Goal: Information Seeking & Learning: Learn about a topic

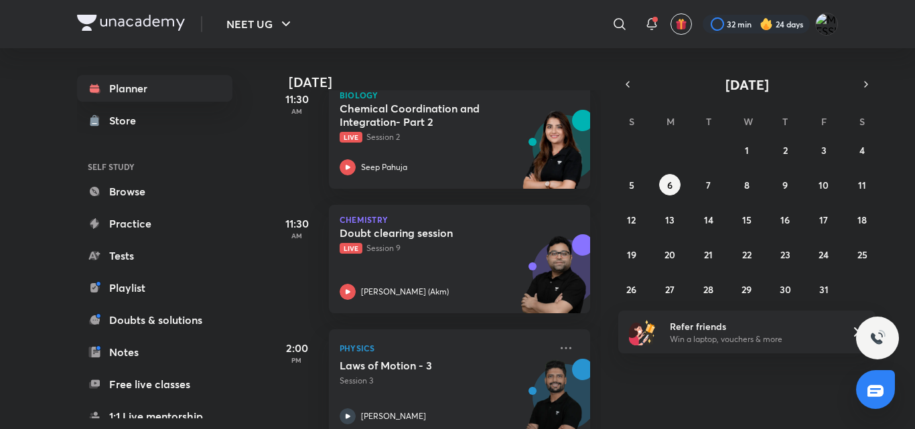
scroll to position [342, 0]
click at [621, 181] on button "5" at bounding box center [631, 184] width 21 height 21
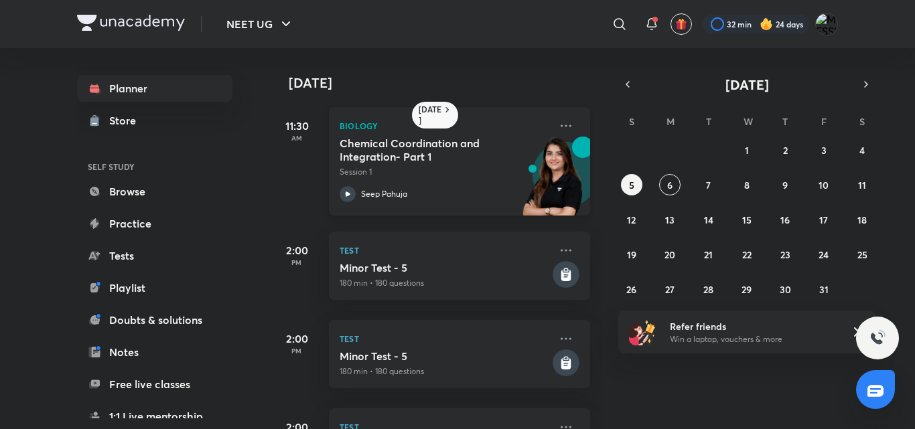
click at [427, 200] on div "Seep Pahuja" at bounding box center [445, 194] width 210 height 16
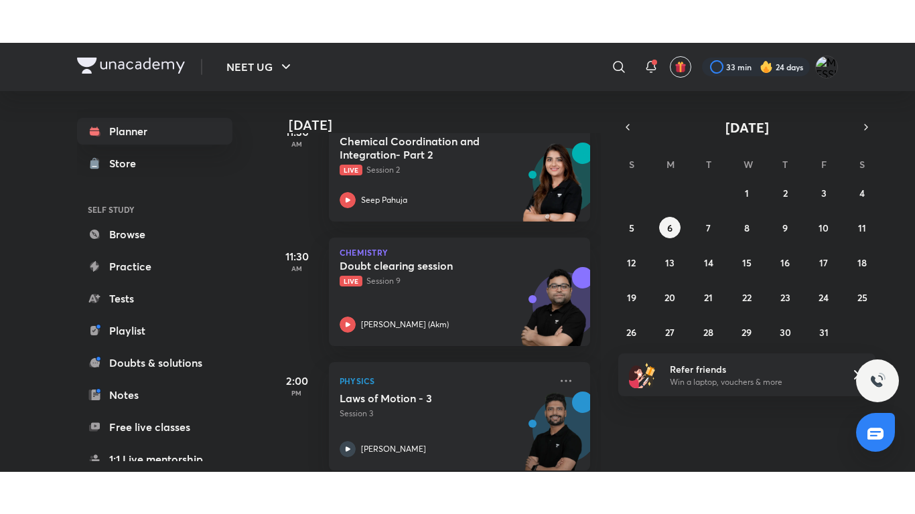
scroll to position [371, 0]
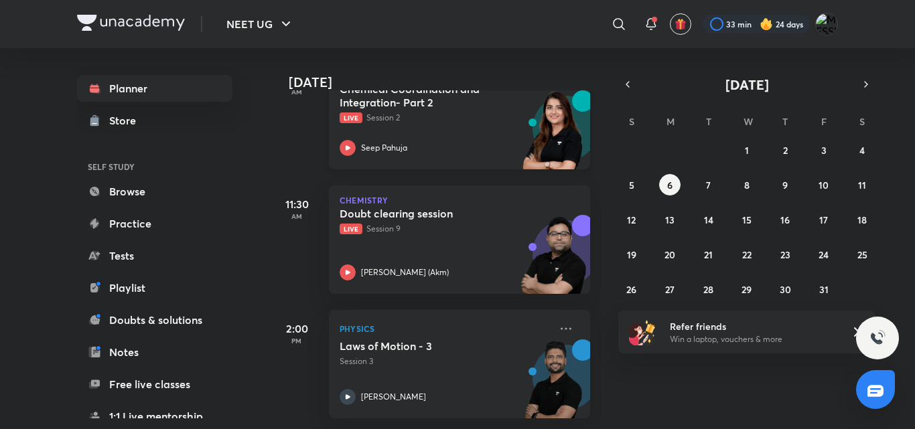
click at [418, 112] on p "Live Session 2" at bounding box center [445, 118] width 210 height 12
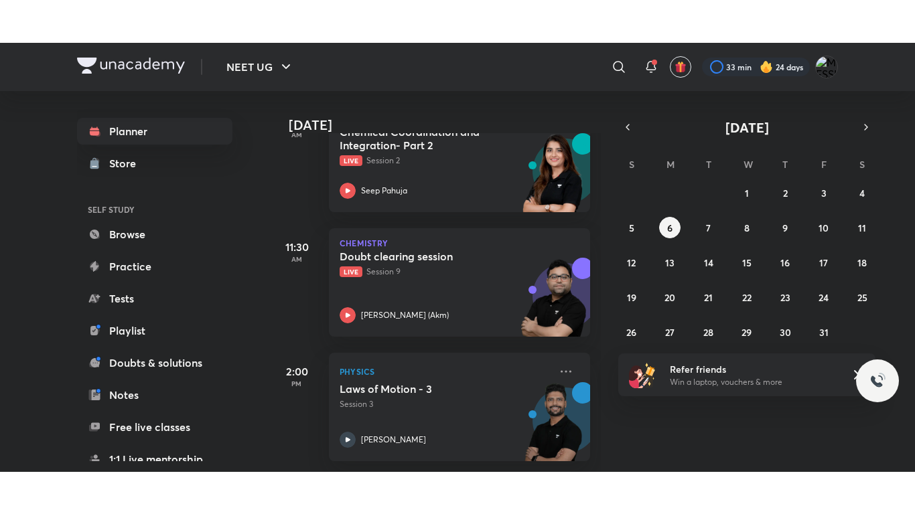
scroll to position [286, 0]
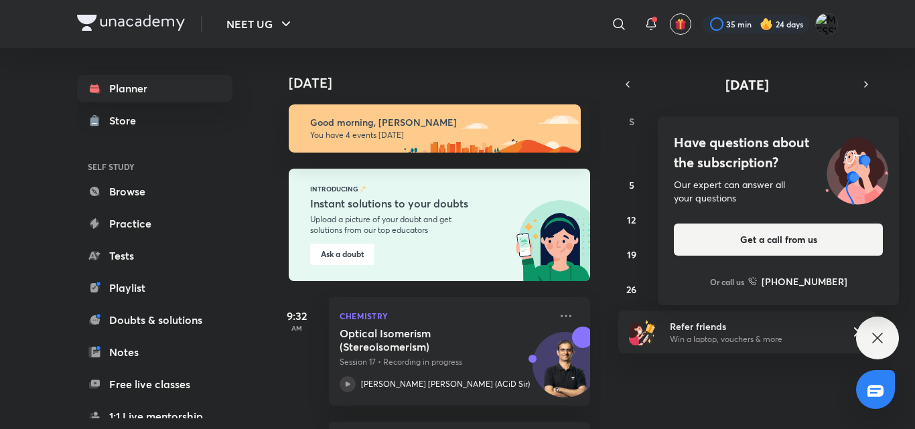
click at [879, 336] on icon at bounding box center [877, 338] width 16 height 16
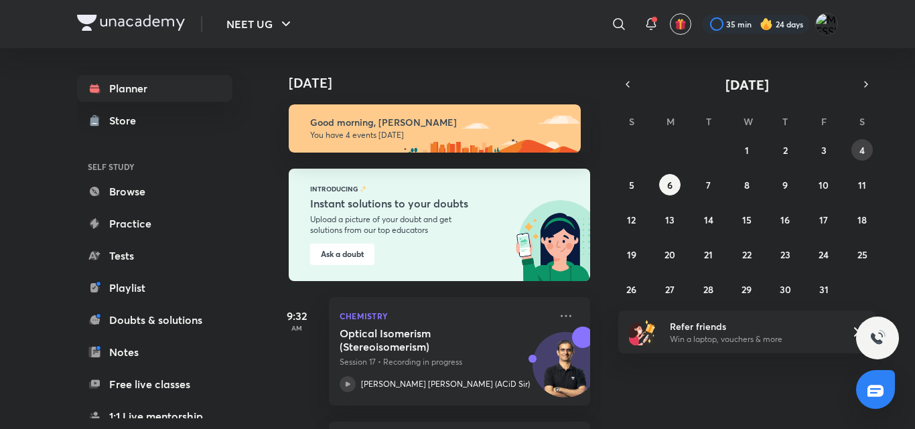
click at [860, 156] on abbr "4" at bounding box center [861, 150] width 5 height 13
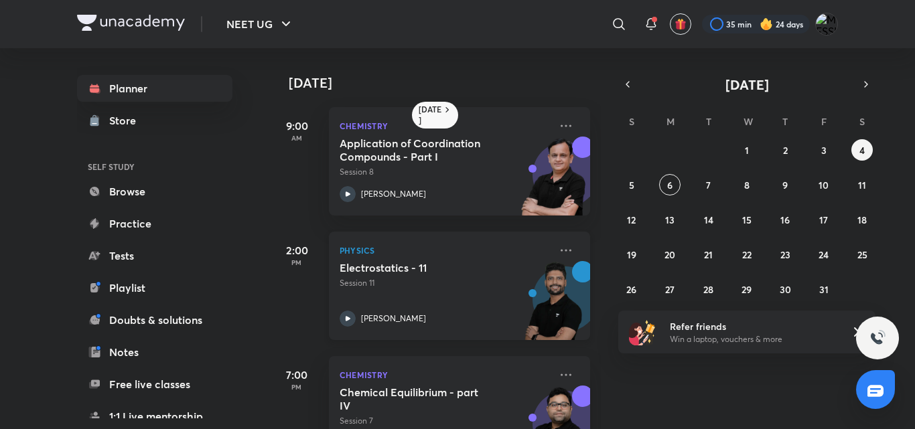
click at [502, 266] on h5 "Electrostatics - 11" at bounding box center [423, 267] width 167 height 13
click at [829, 143] on button "3" at bounding box center [823, 149] width 21 height 21
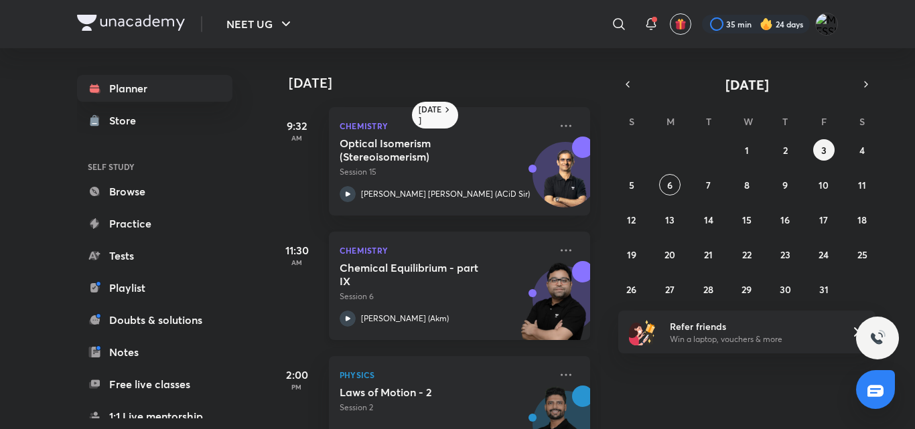
scroll to position [56, 0]
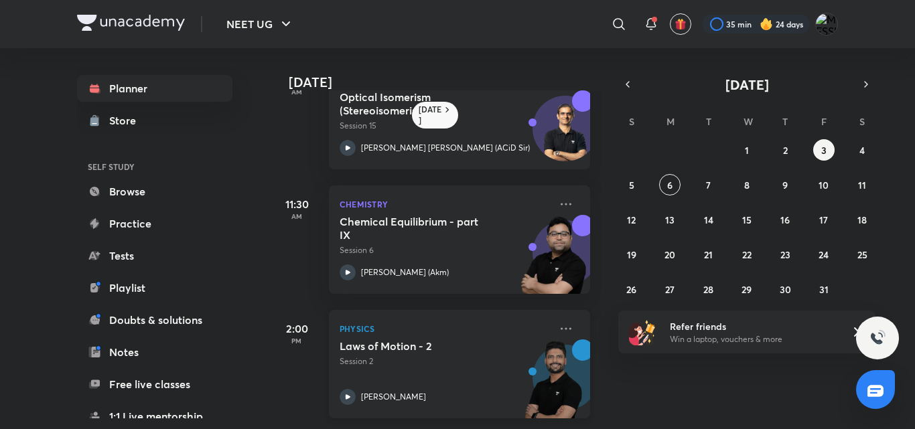
click at [404, 356] on p "Session 2" at bounding box center [445, 362] width 210 height 12
